Goal: Transaction & Acquisition: Purchase product/service

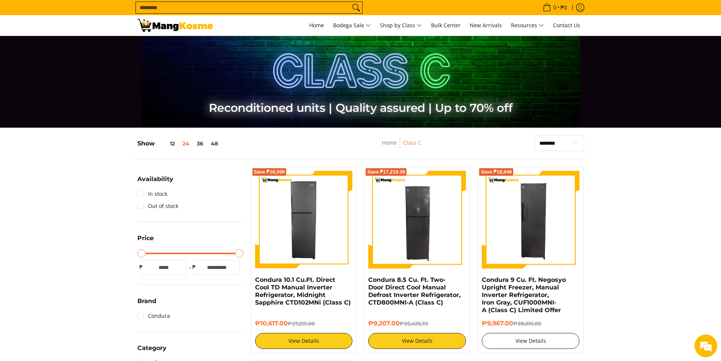
click at [550, 339] on link "View Details" at bounding box center [531, 341] width 98 height 16
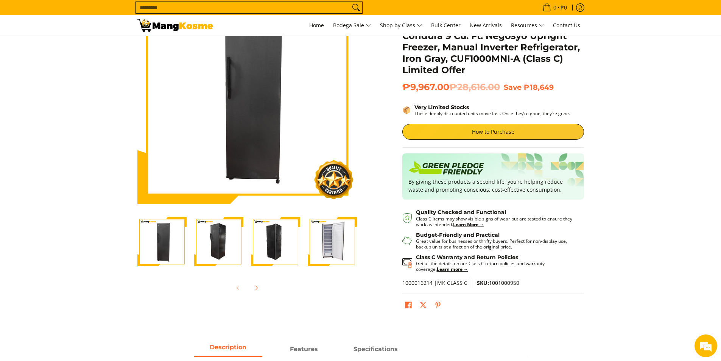
click at [317, 252] on img "Condura 9 Cu. Ft. Negosyo Upright Freezer, Manual Inverter Refrigerator, Iron G…" at bounding box center [332, 241] width 49 height 49
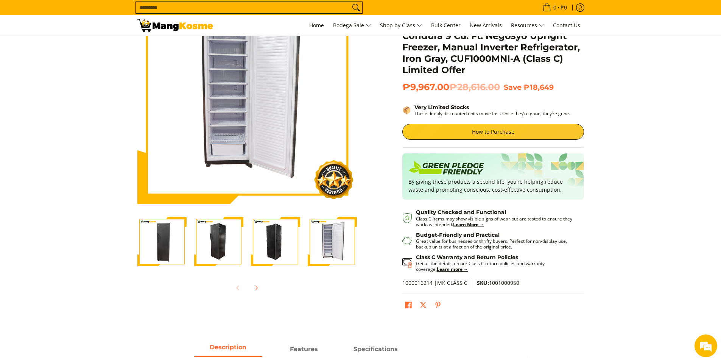
click at [321, 252] on img "Condura 9 Cu. Ft. Negosyo Upright Freezer, Manual Inverter Refrigerator, Iron G…" at bounding box center [332, 241] width 49 height 49
click at [327, 251] on img "Condura 9 Cu. Ft. Negosyo Upright Freezer, Manual Inverter Refrigerator, Iron G…" at bounding box center [332, 241] width 49 height 49
click at [279, 249] on img "Condura 9 Cu. Ft. Negosyo Upright Freezer, Manual Inverter Refrigerator, Iron G…" at bounding box center [275, 241] width 49 height 49
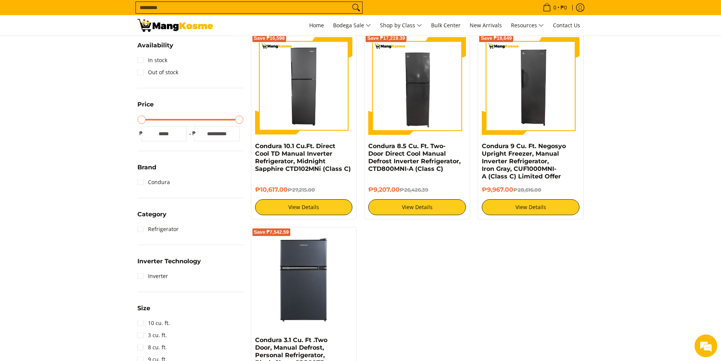
scroll to position [133, 0]
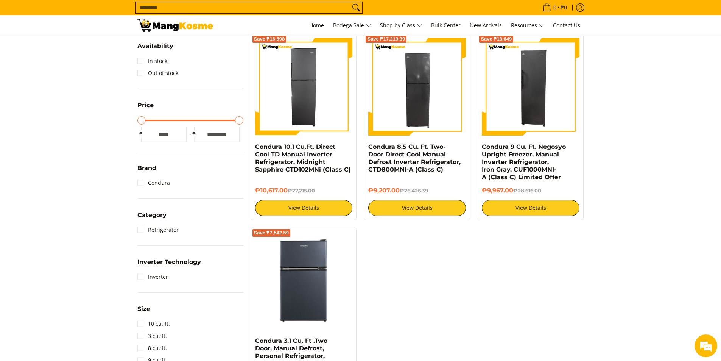
drag, startPoint x: 722, startPoint y: 143, endPoint x: 724, endPoint y: 197, distance: 54.1
click at [720, 199] on html "Skip to Main Content Home Bodega Sale Shop by Class Bulk Center New Arrivals Re…" at bounding box center [360, 270] width 721 height 806
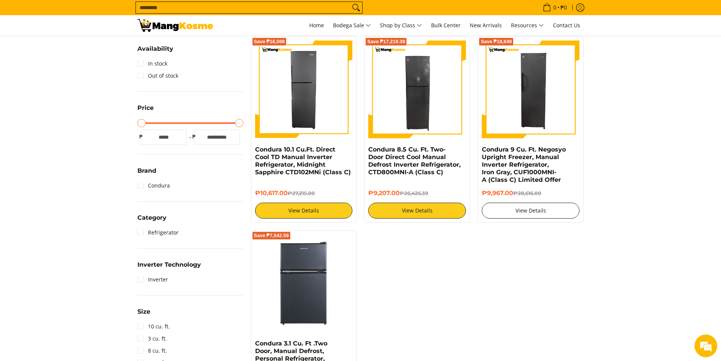
click at [549, 209] on link "View Details" at bounding box center [531, 210] width 98 height 16
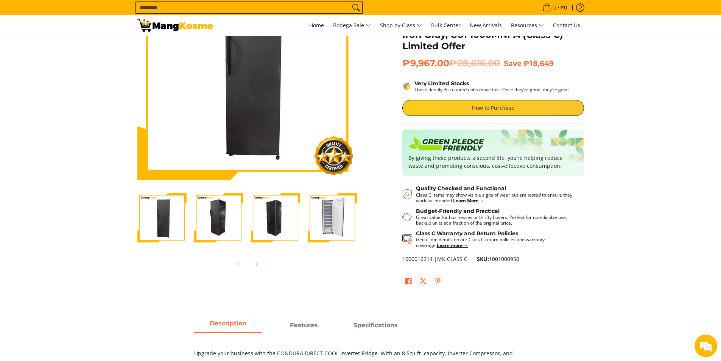
scroll to position [101, 0]
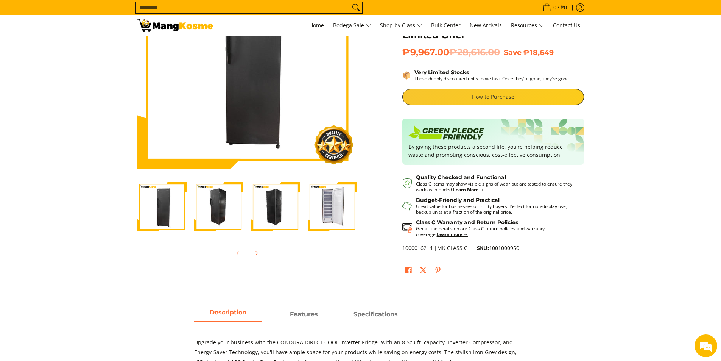
click at [499, 93] on link "How to Purchase" at bounding box center [493, 97] width 182 height 16
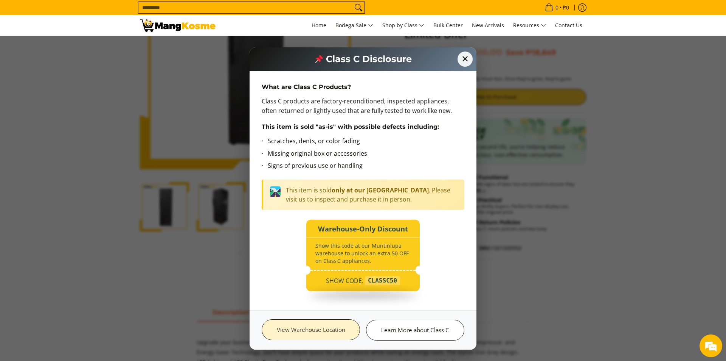
click at [333, 328] on link "View Warehouse Location" at bounding box center [311, 329] width 98 height 21
click at [465, 54] on span "✕" at bounding box center [465, 59] width 17 height 17
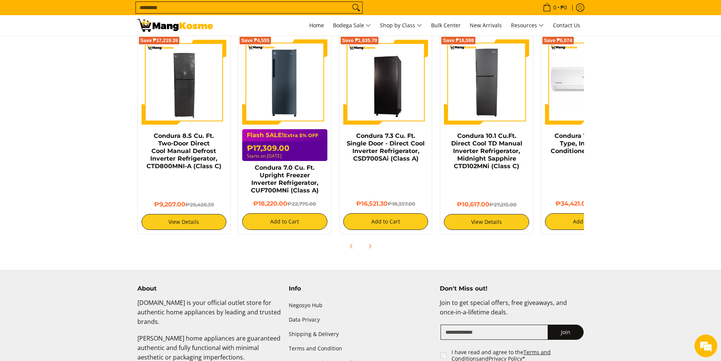
scroll to position [0, 0]
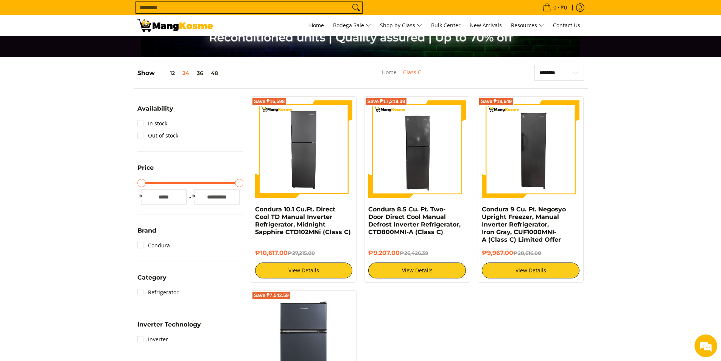
scroll to position [82, 0]
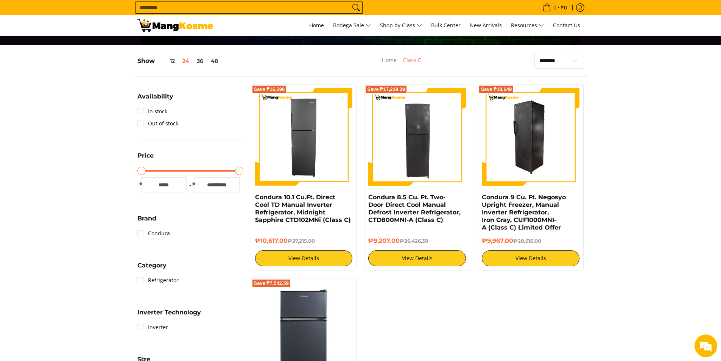
click at [526, 126] on img at bounding box center [531, 137] width 98 height 98
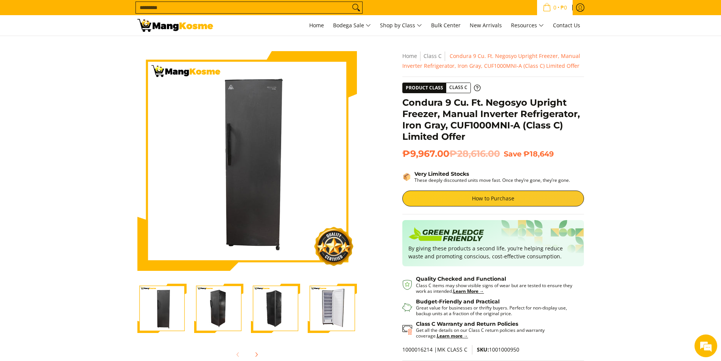
click at [543, 7] on icon "Cart" at bounding box center [547, 7] width 8 height 8
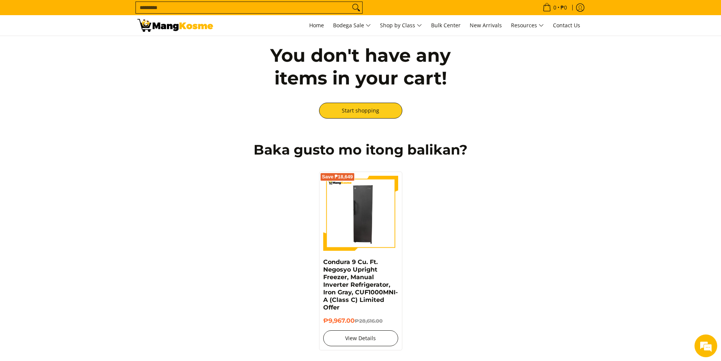
click at [351, 337] on link "View Details" at bounding box center [360, 338] width 75 height 16
